Goal: Task Accomplishment & Management: Manage account settings

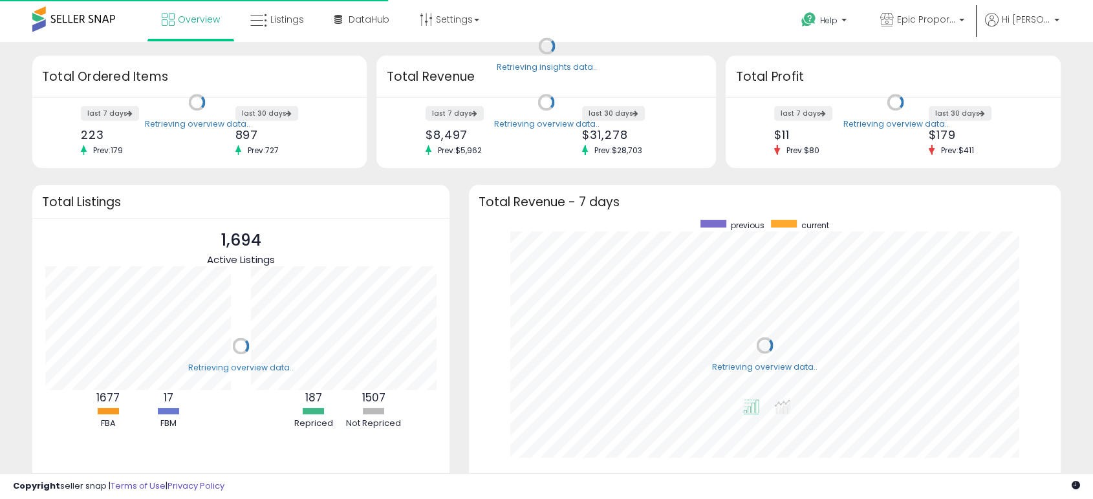
scroll to position [245, 565]
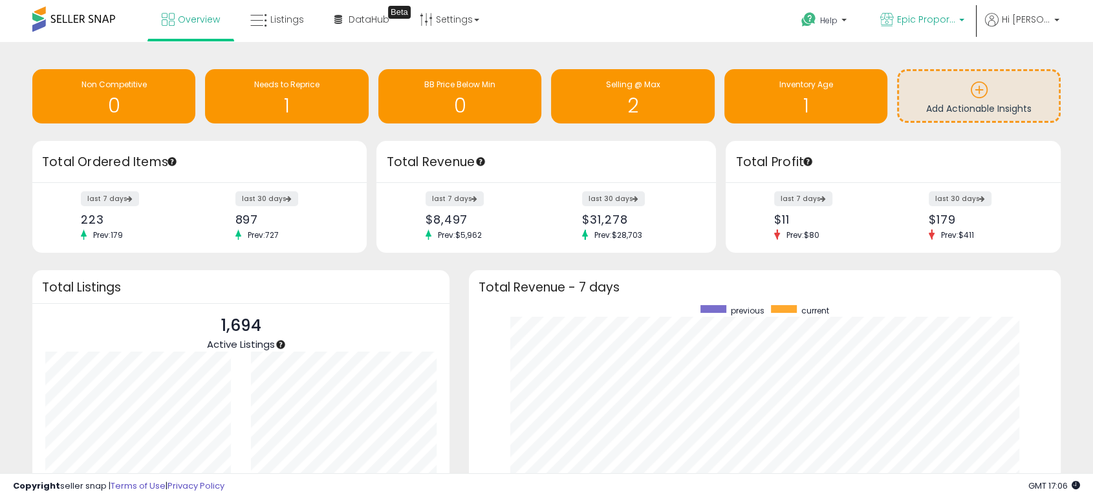
click at [919, 21] on span "Epic Proportions CA" at bounding box center [926, 19] width 58 height 13
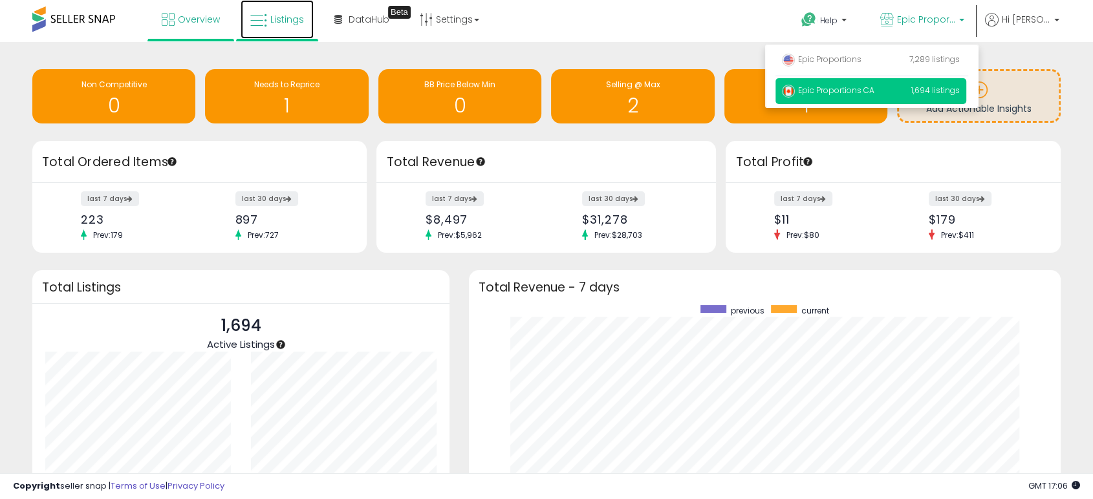
click at [293, 19] on span "Listings" at bounding box center [287, 19] width 34 height 13
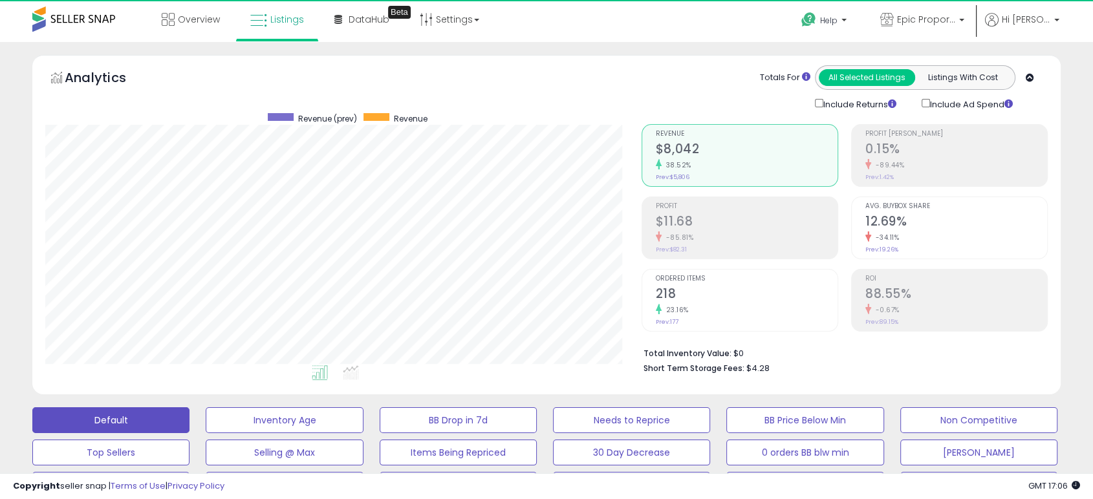
scroll to position [265, 595]
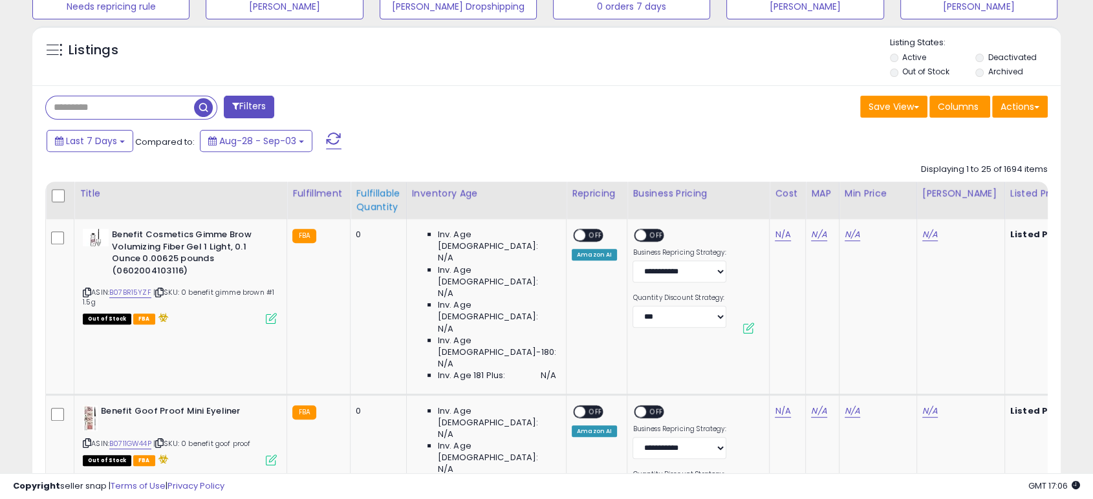
click at [395, 197] on div "Fulfillable Quantity" at bounding box center [378, 200] width 45 height 27
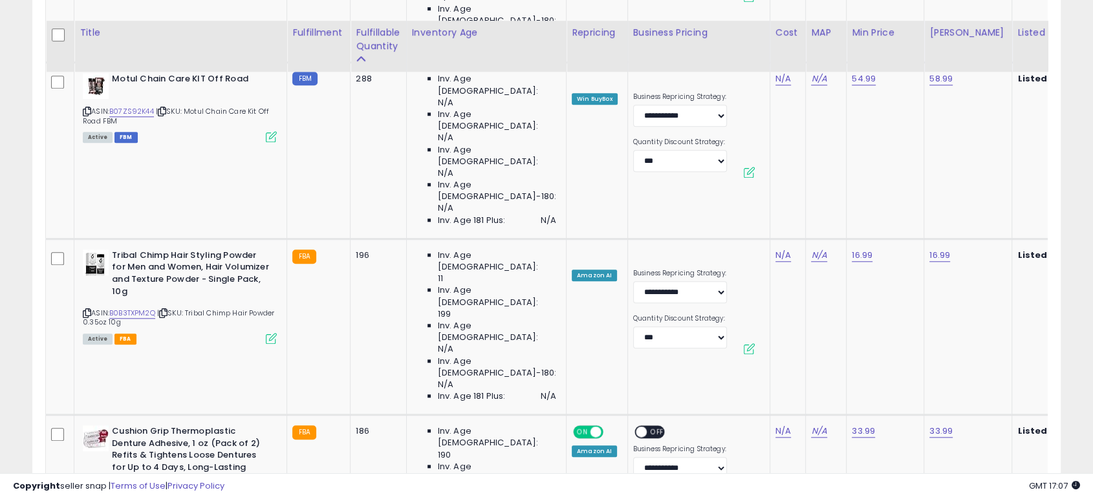
scroll to position [1197, 0]
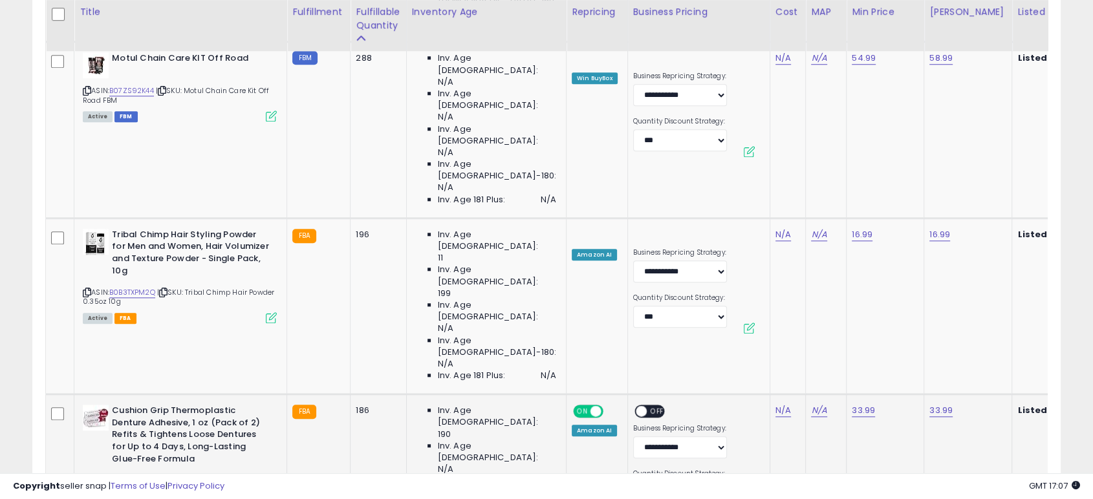
click at [149, 475] on link "B0D755BTWR" at bounding box center [132, 480] width 47 height 11
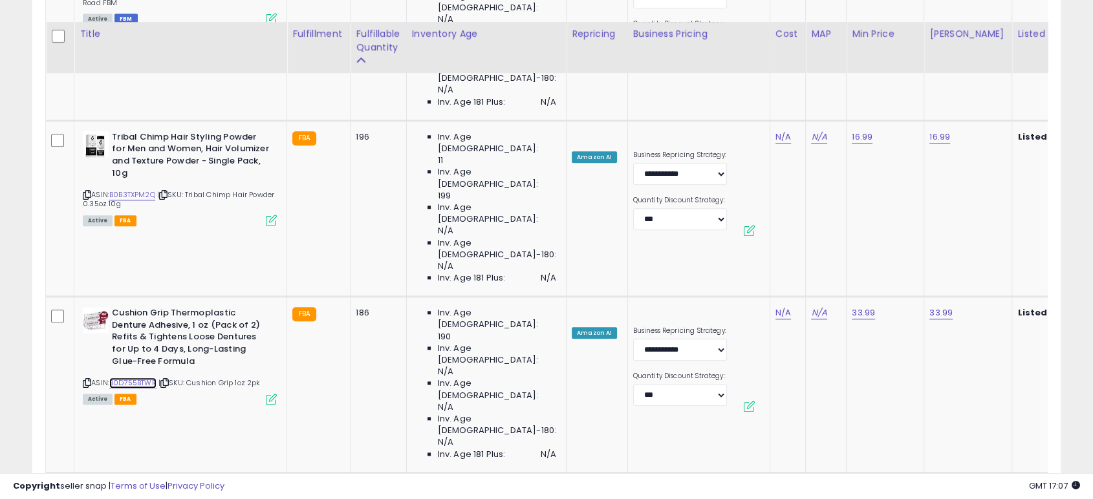
scroll to position [1317, 0]
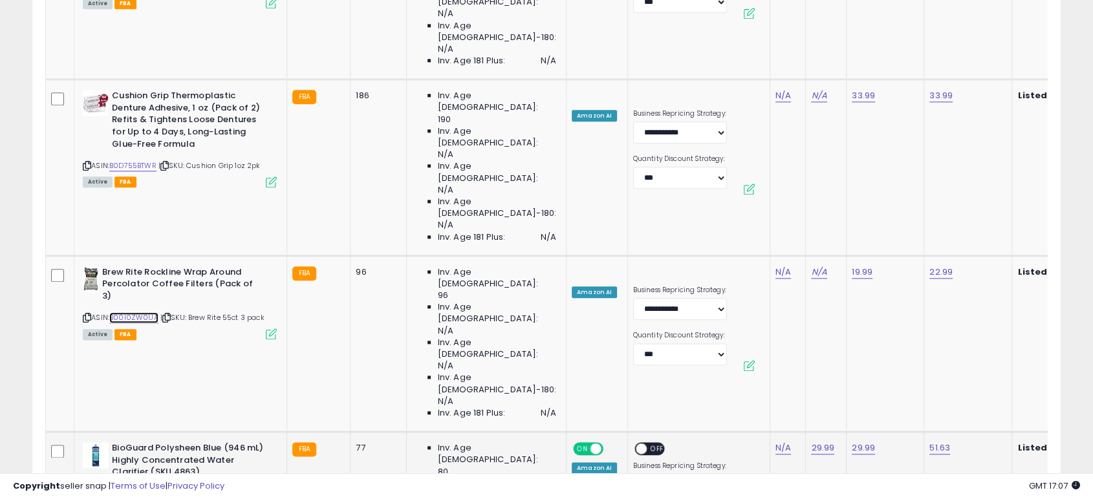
scroll to position [1557, 0]
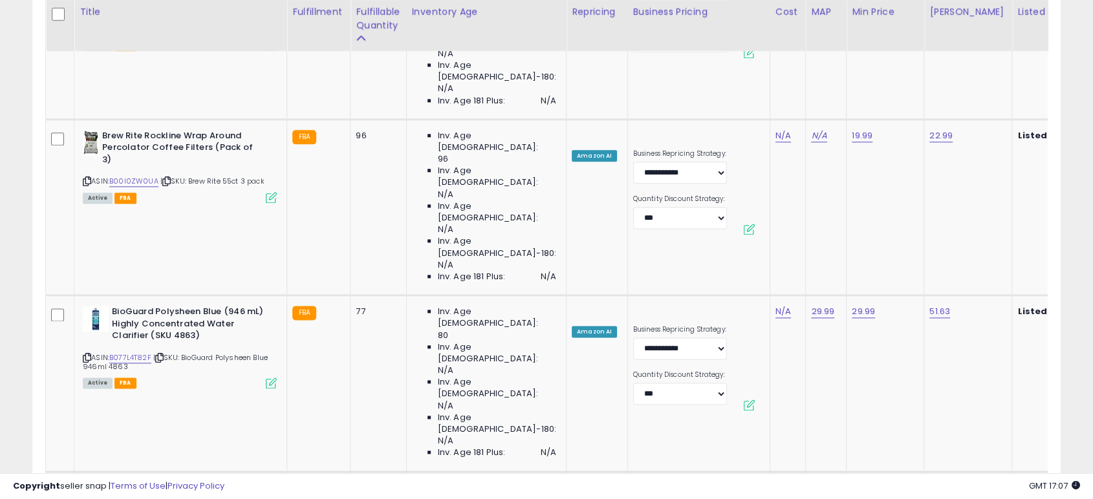
scroll to position [1677, 0]
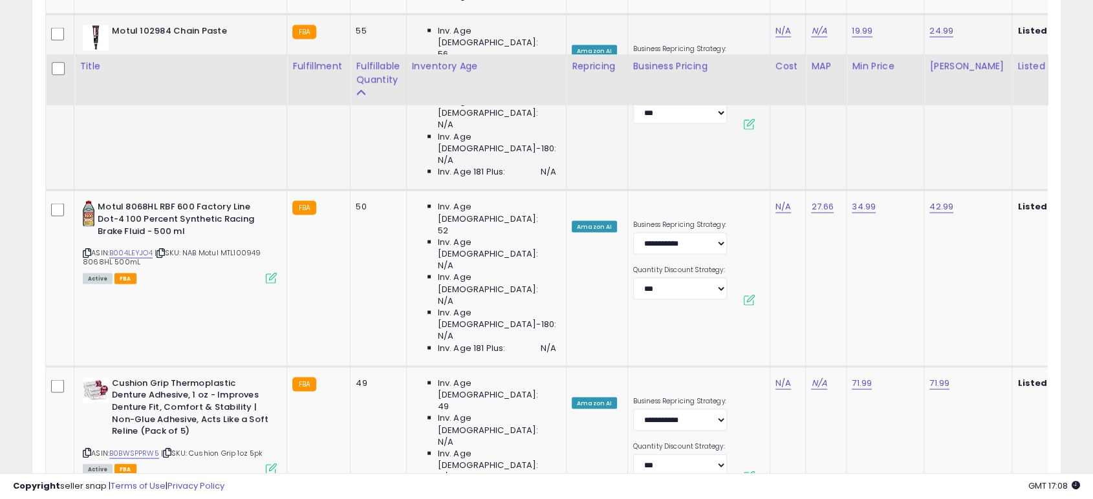
scroll to position [2754, 0]
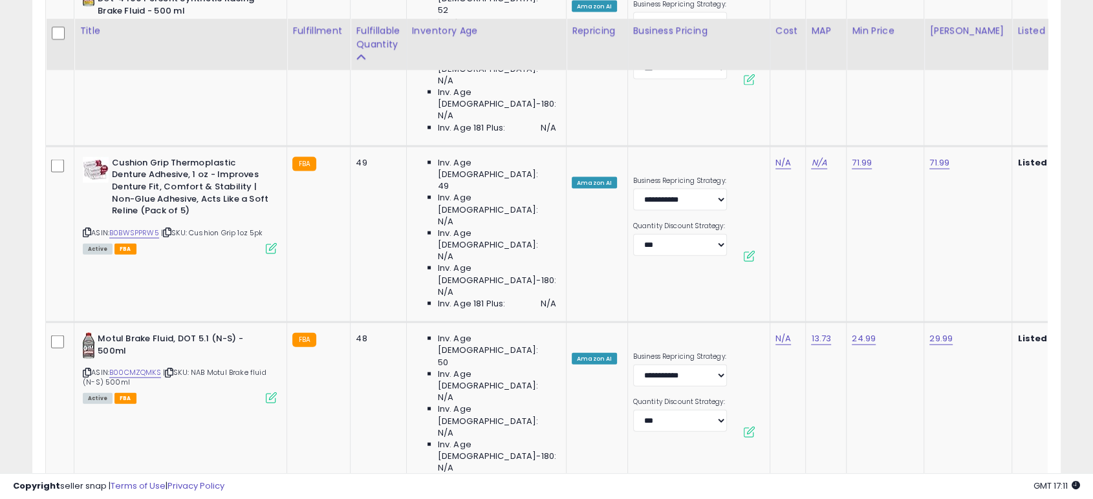
scroll to position [2875, 0]
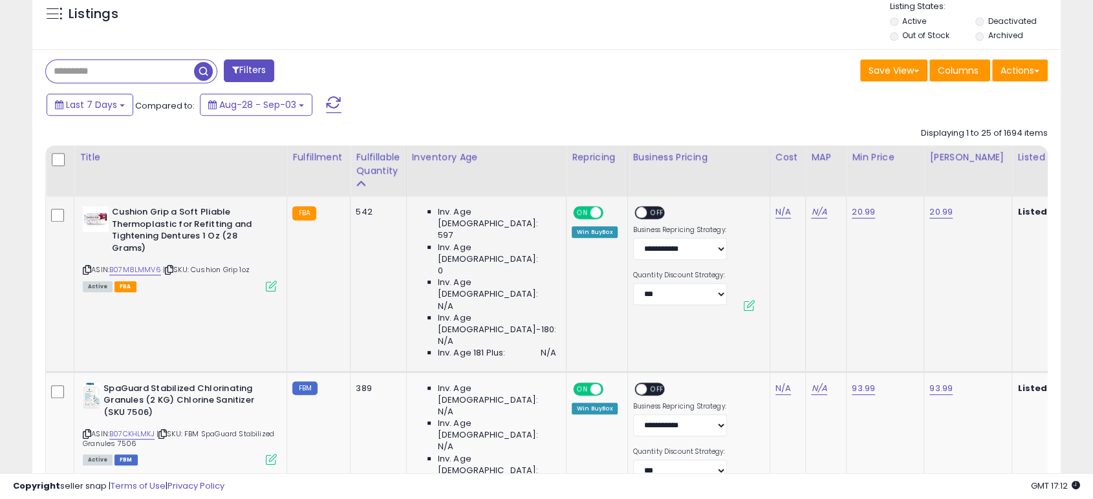
scroll to position [635, 0]
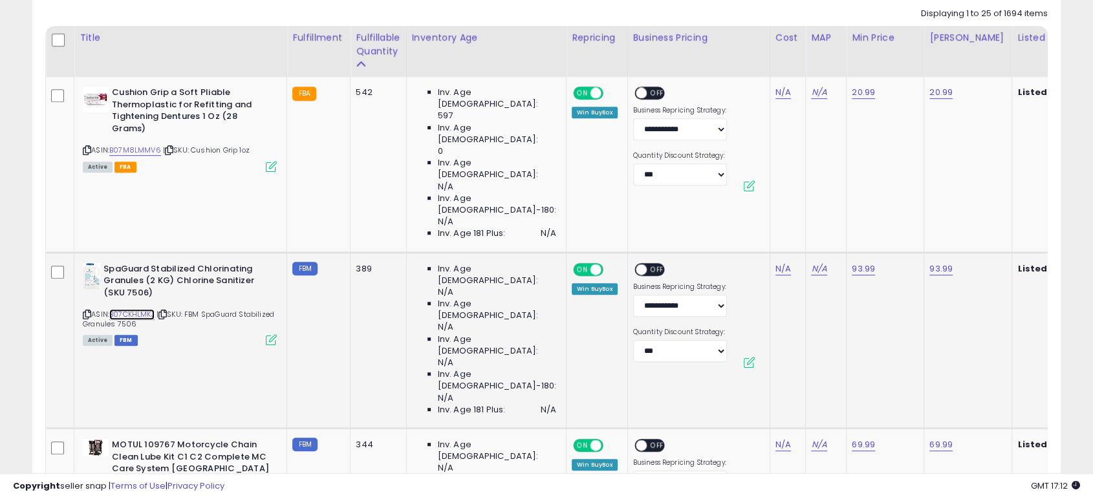
click at [118, 309] on link "B07CKHLMKJ" at bounding box center [131, 314] width 45 height 11
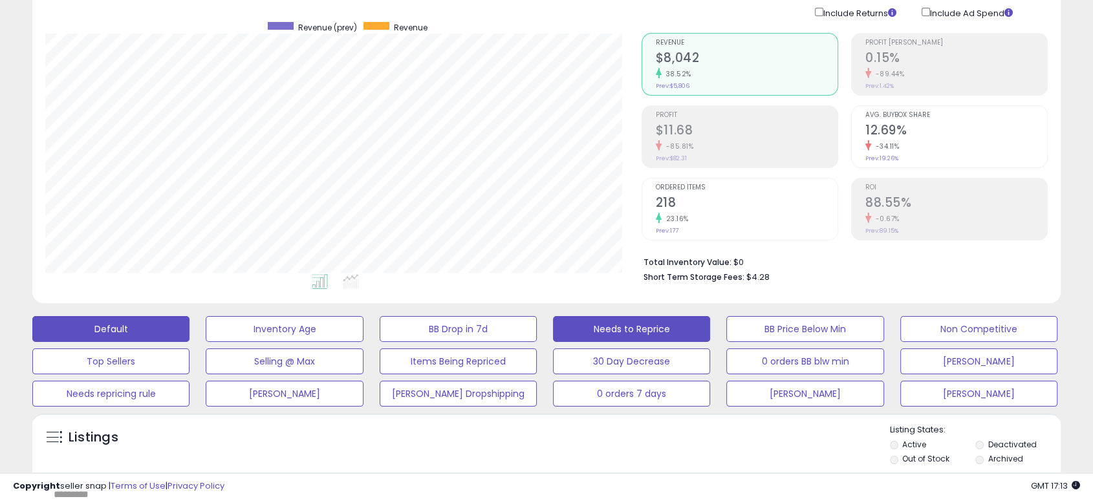
scroll to position [0, 0]
